Goal: Feedback & Contribution: Leave review/rating

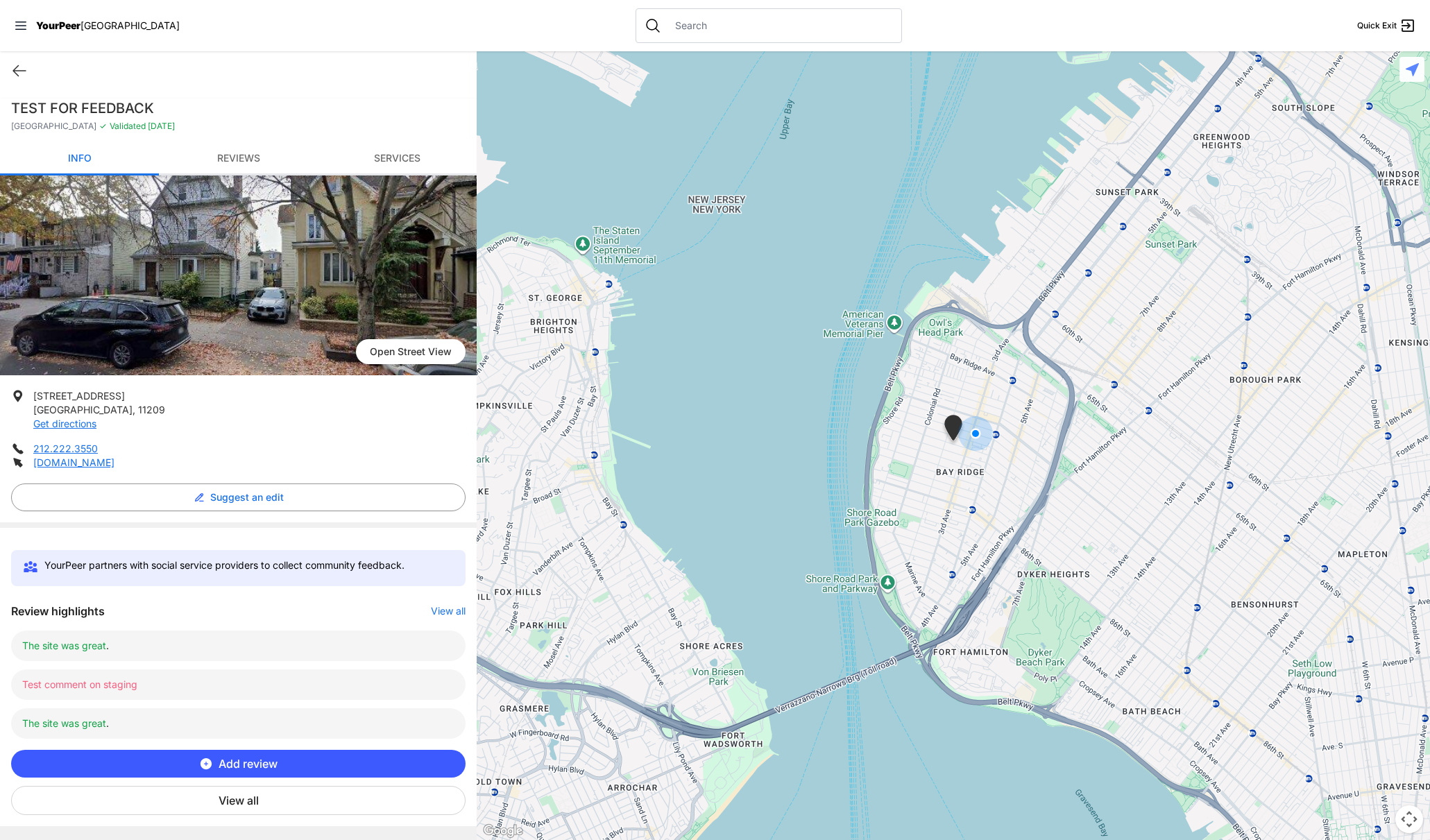
click at [298, 758] on button "Add review" at bounding box center [238, 763] width 454 height 28
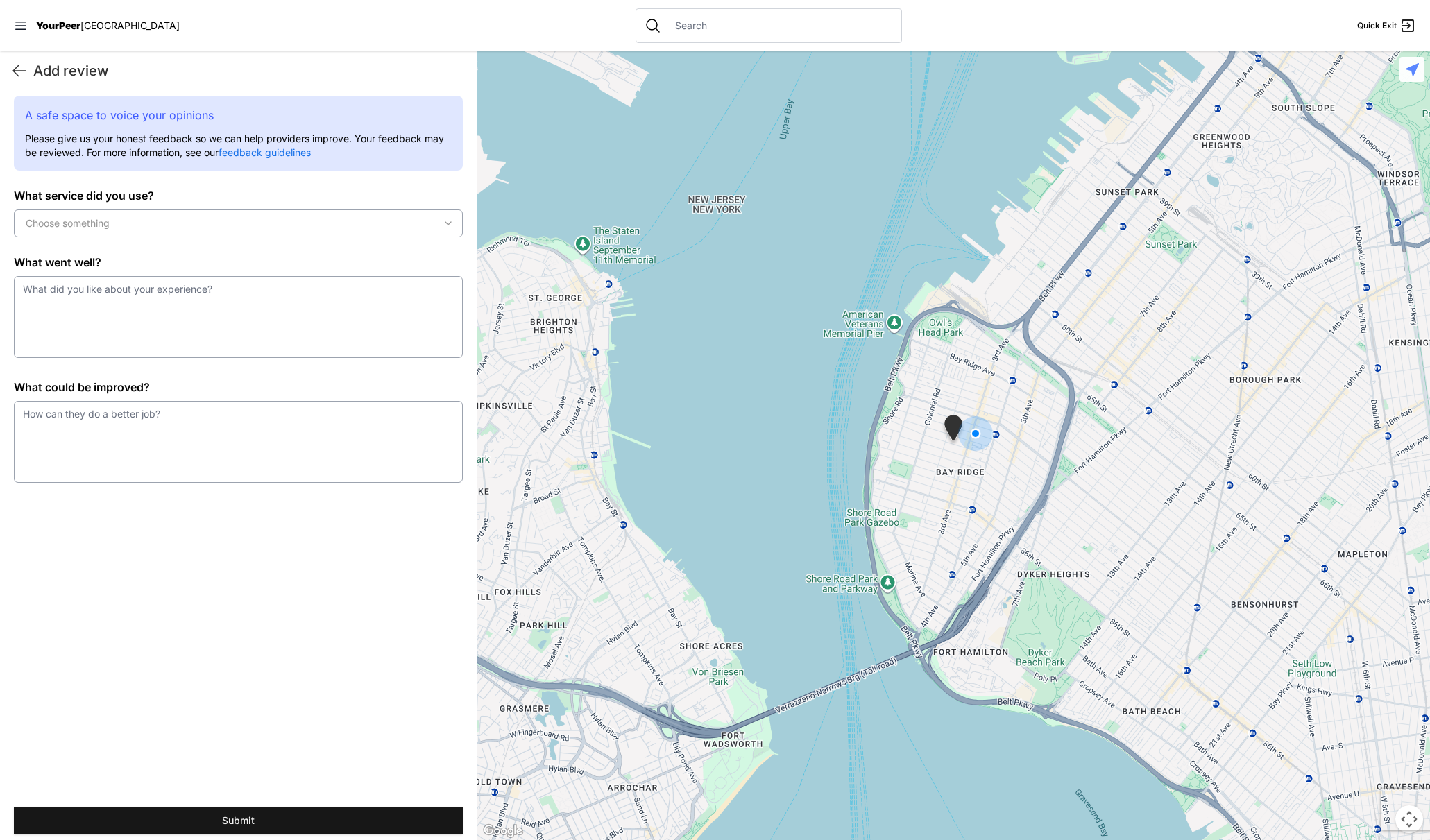
click at [142, 235] on button "Choose something" at bounding box center [238, 223] width 449 height 28
click at [124, 299] on span "Clothing Pantry Test" at bounding box center [91, 305] width 92 height 14
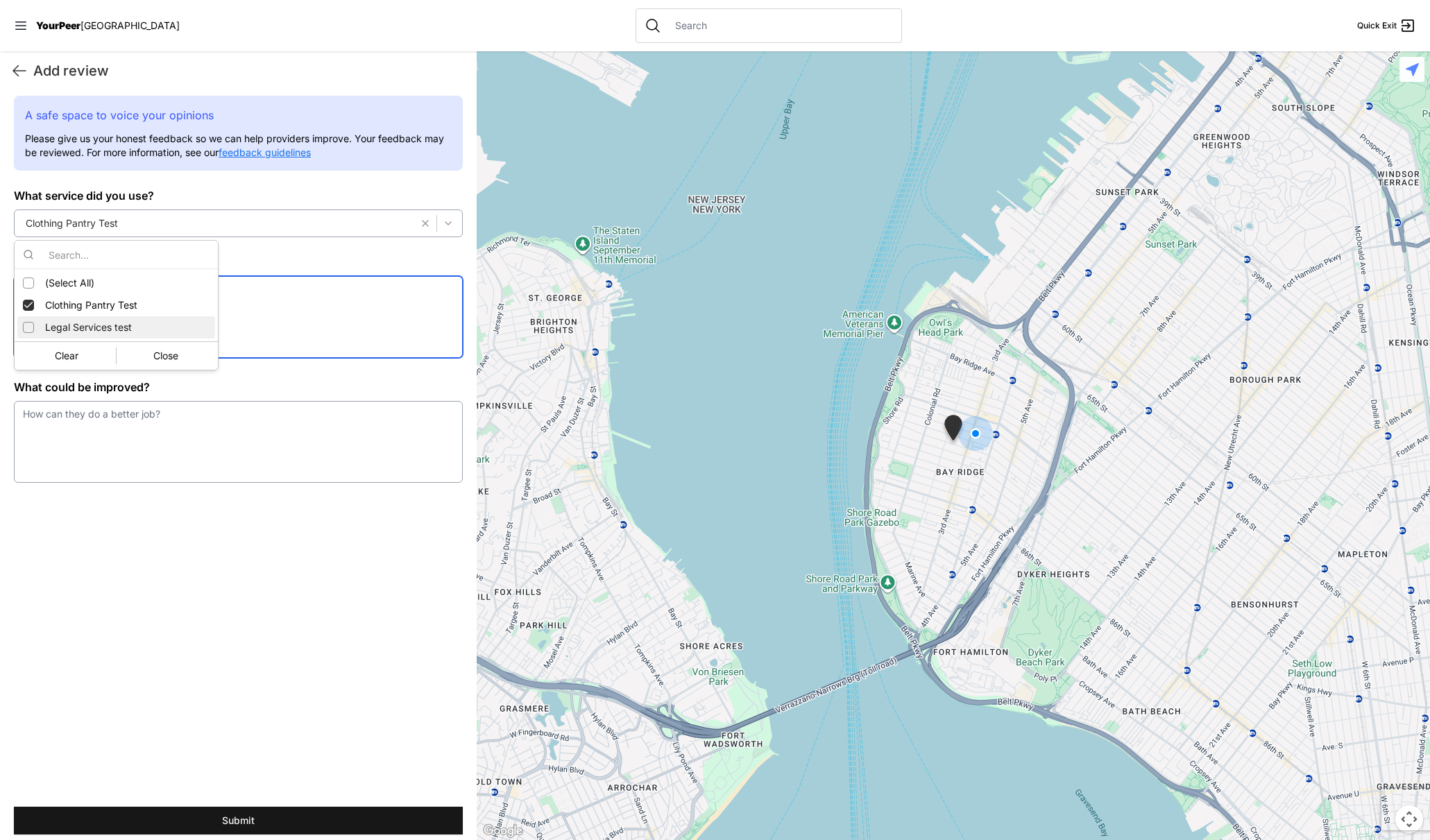
click at [256, 331] on textarea at bounding box center [238, 317] width 449 height 82
type textarea "sdfgsd"
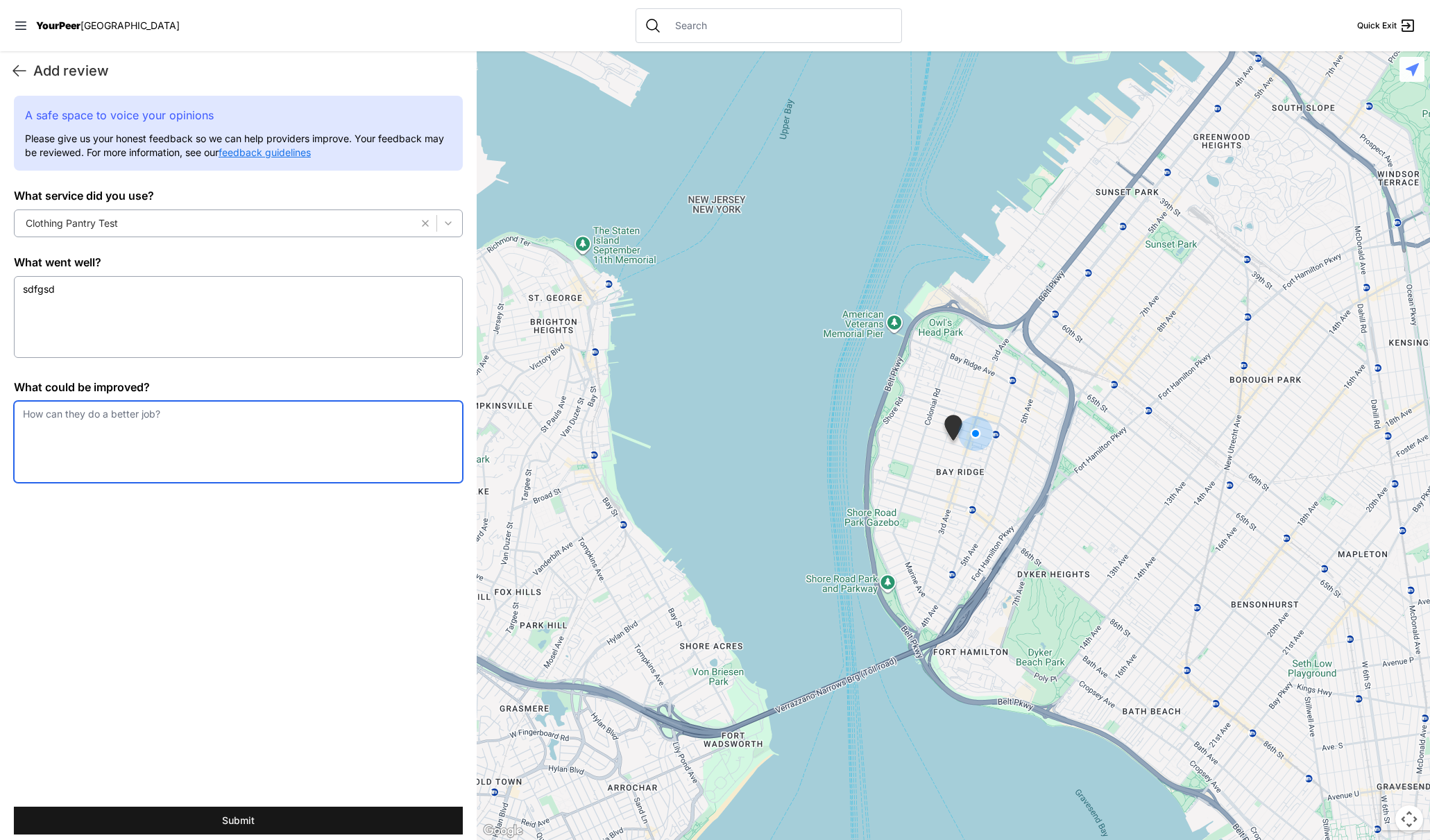
click at [218, 450] on textarea at bounding box center [238, 442] width 449 height 82
type textarea "zfdsaf"
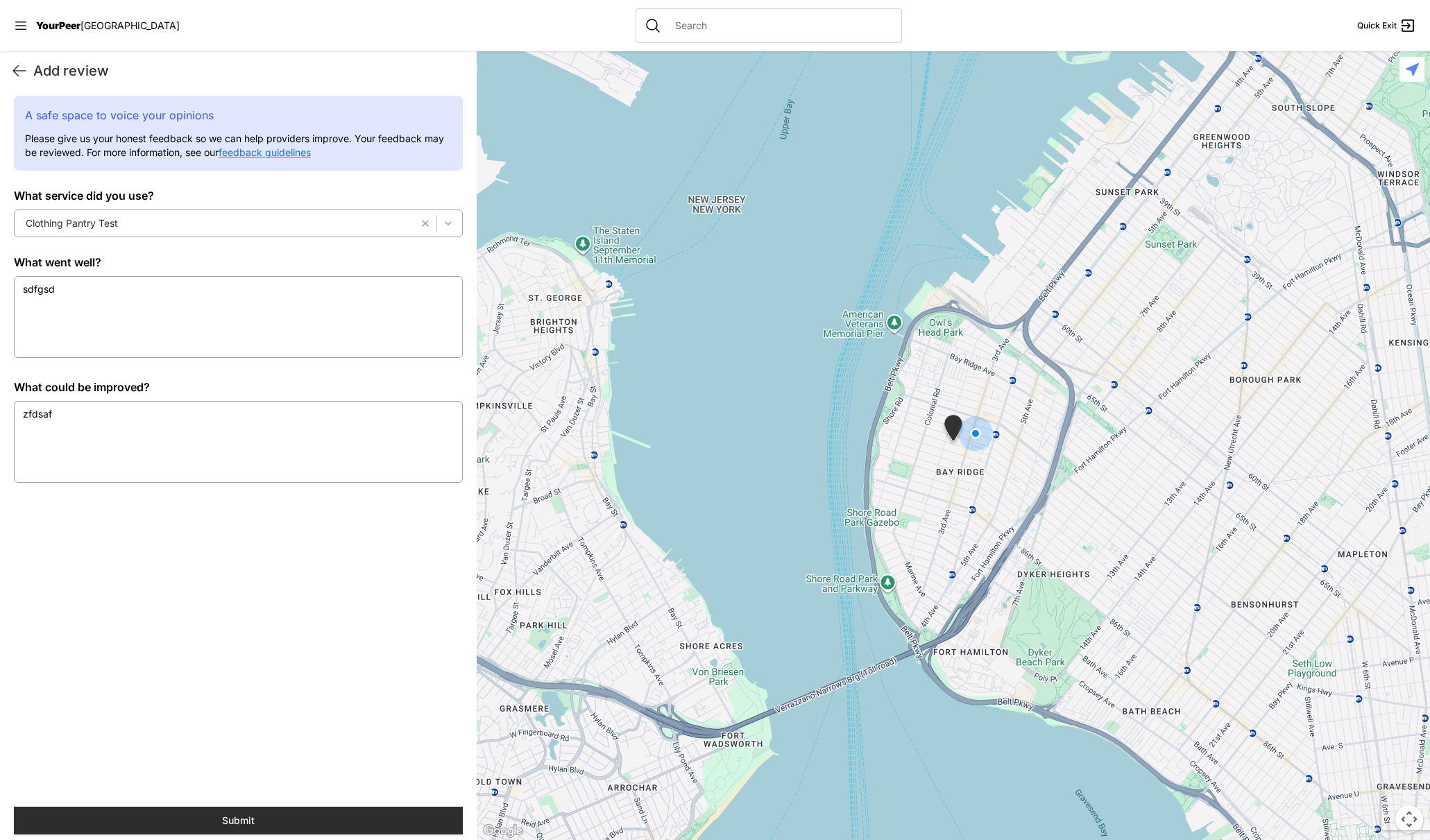
click at [237, 811] on button "Submit" at bounding box center [238, 820] width 449 height 28
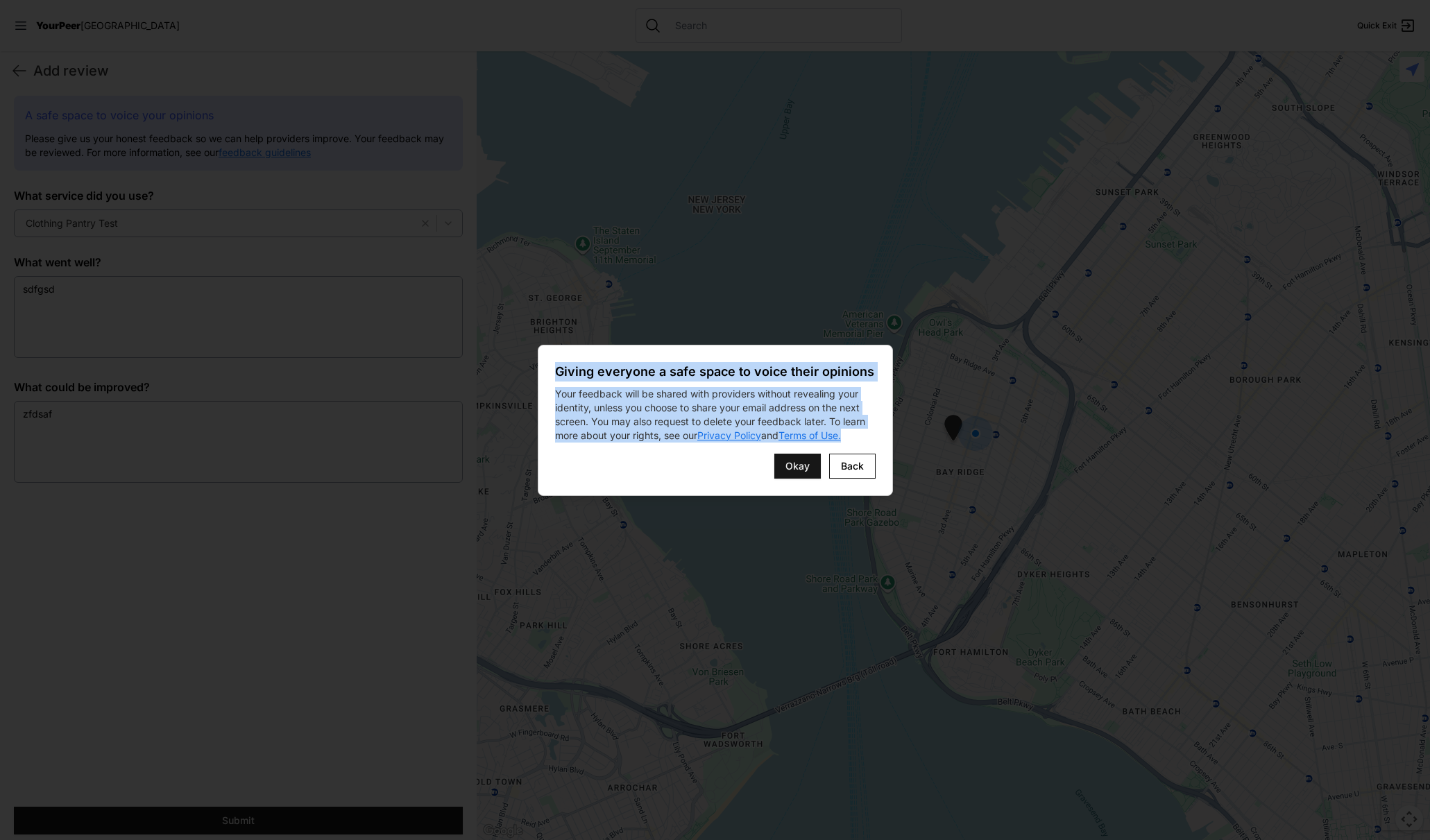
drag, startPoint x: 556, startPoint y: 371, endPoint x: 857, endPoint y: 434, distance: 307.5
click at [857, 434] on div "Giving everyone a safe space to voice their opinions Your feedback will be shar…" at bounding box center [715, 402] width 320 height 80
copy div "Giving everyone a safe space to voice their opinions Your feedback will be shar…"
click at [842, 472] on button "Back" at bounding box center [852, 466] width 47 height 25
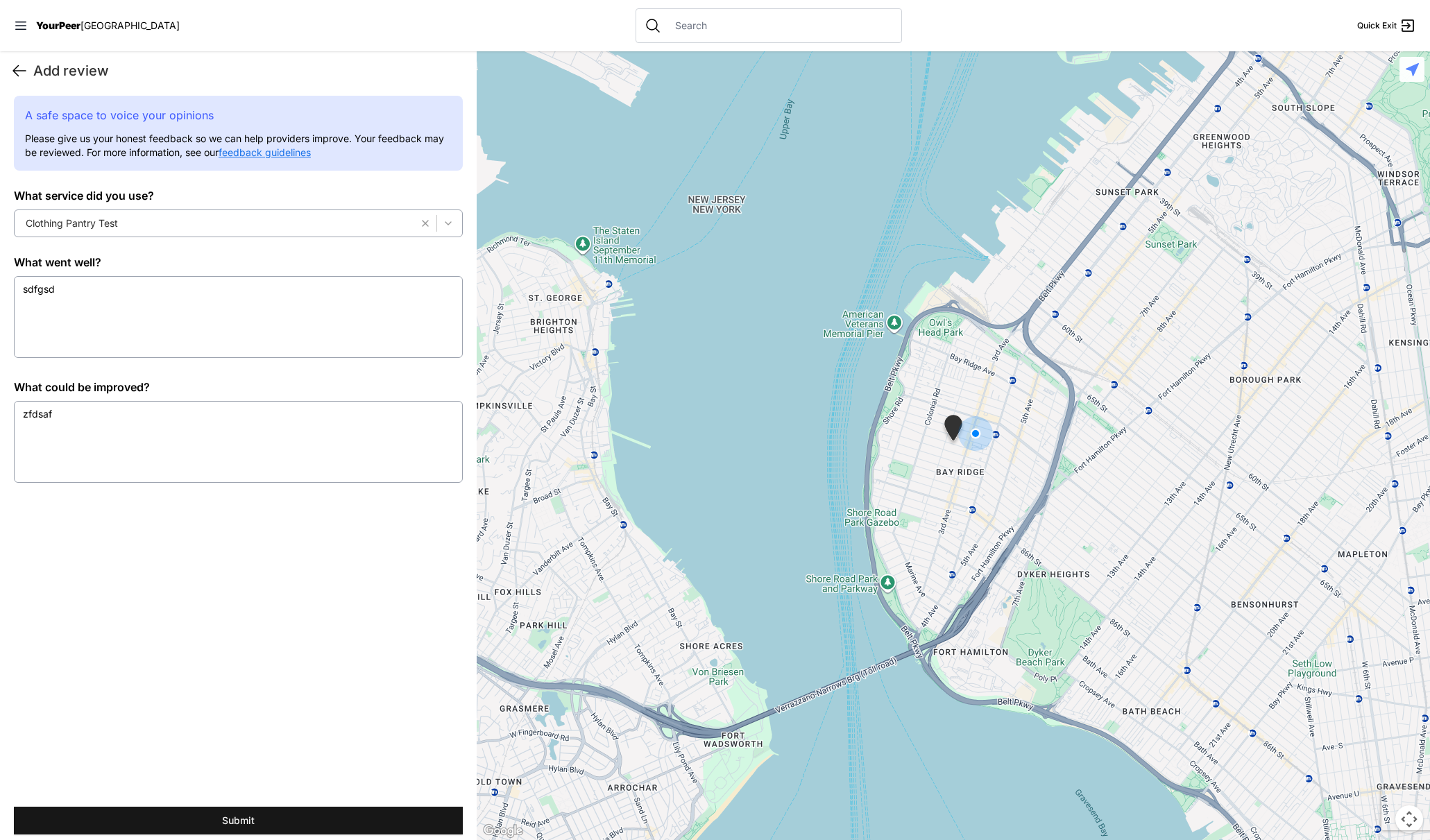
click at [17, 71] on icon at bounding box center [20, 71] width 13 height 10
